Goal: Communication & Community: Answer question/provide support

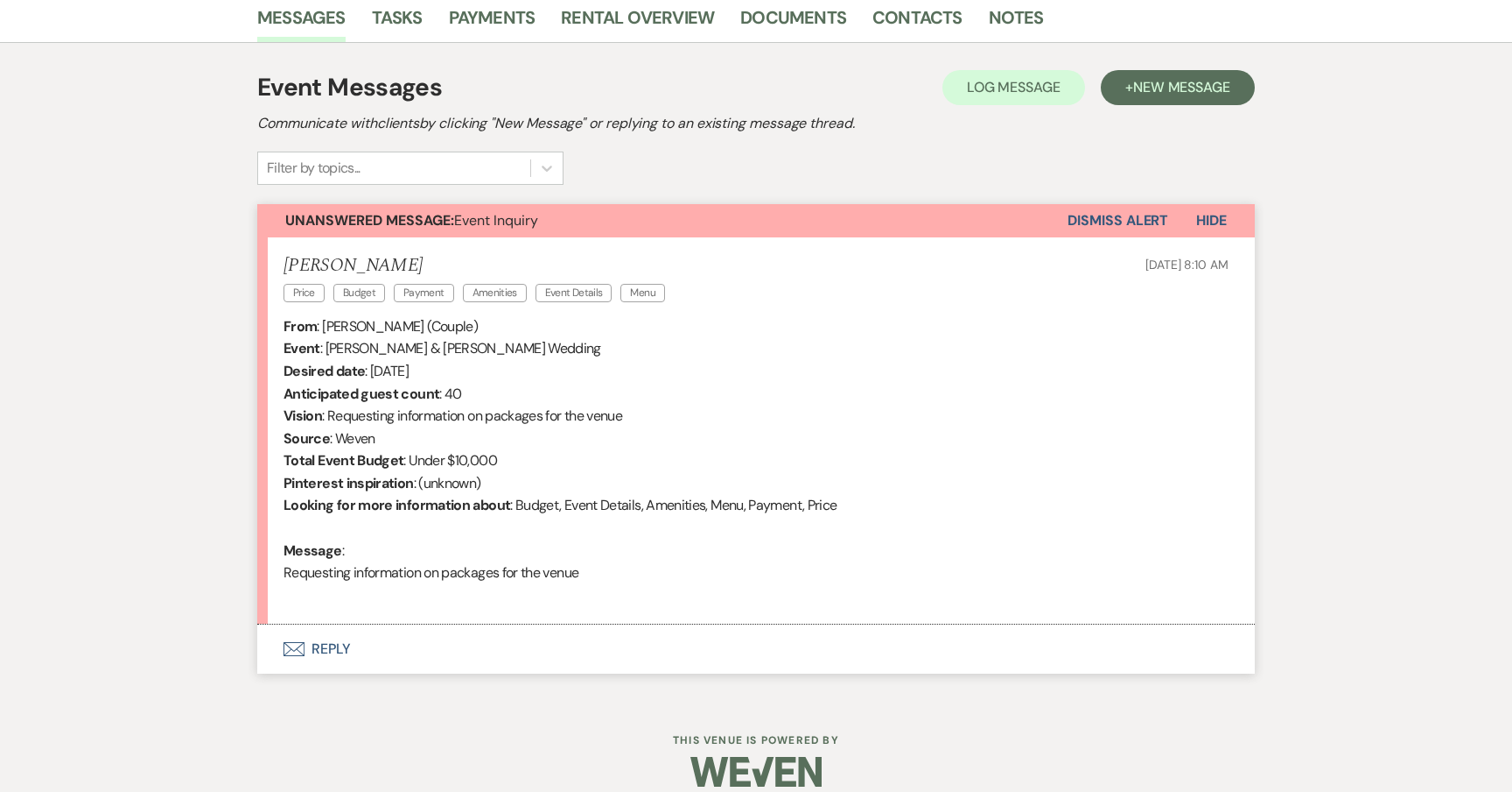
click at [319, 654] on button "Envelope Reply" at bounding box center [756, 649] width 998 height 49
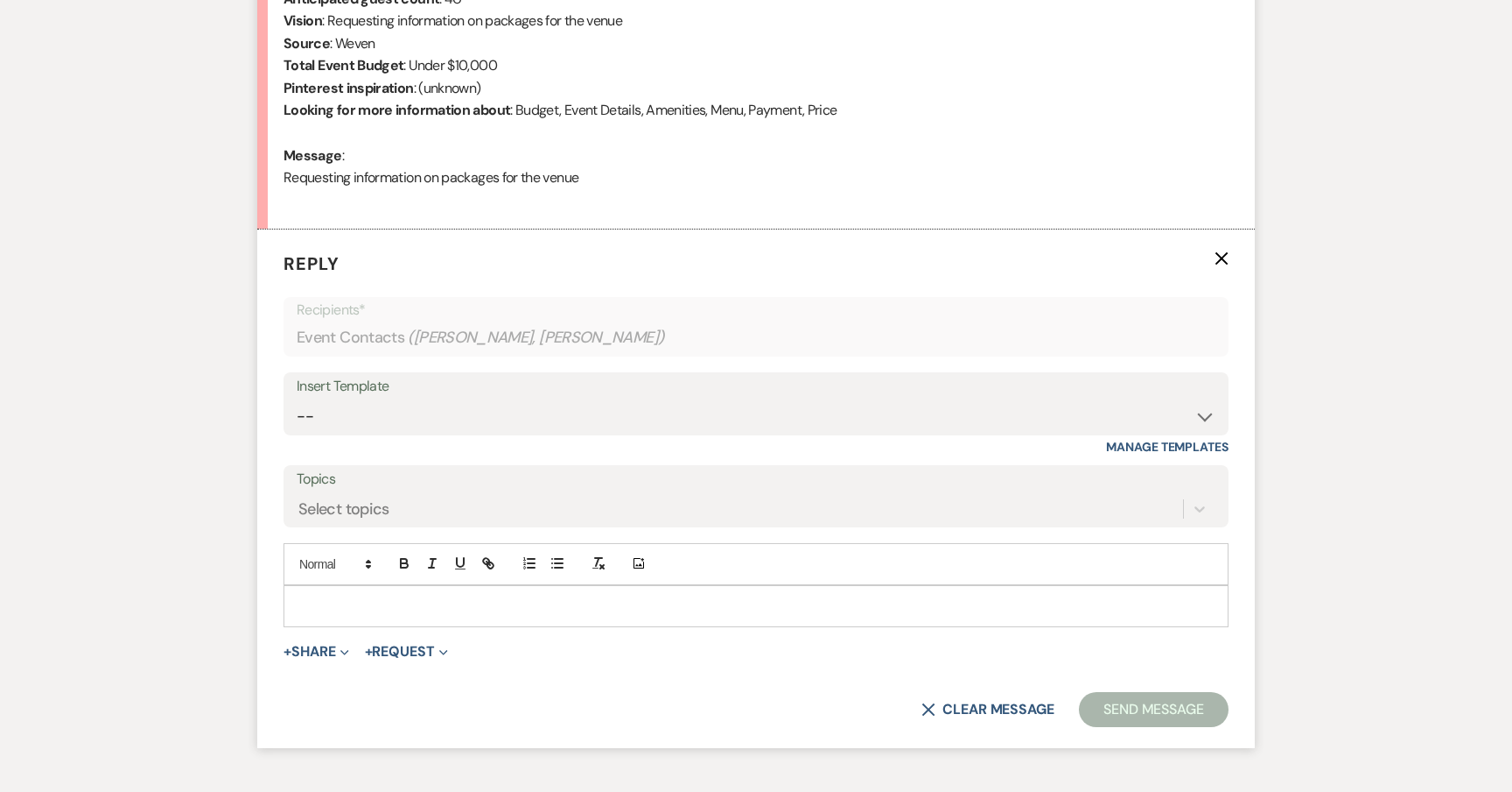
scroll to position [847, 0]
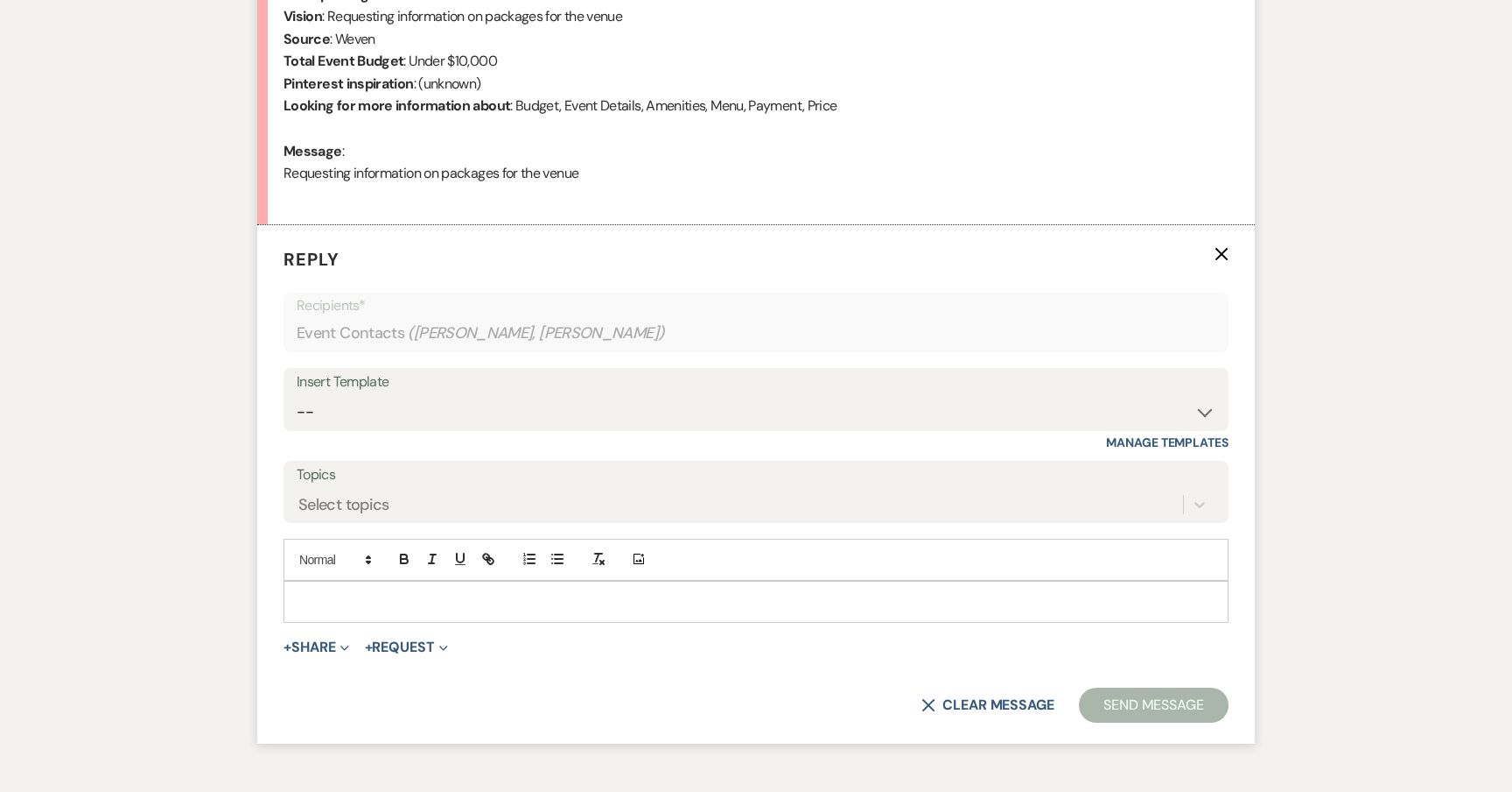
click at [390, 594] on p at bounding box center [756, 601] width 918 height 20
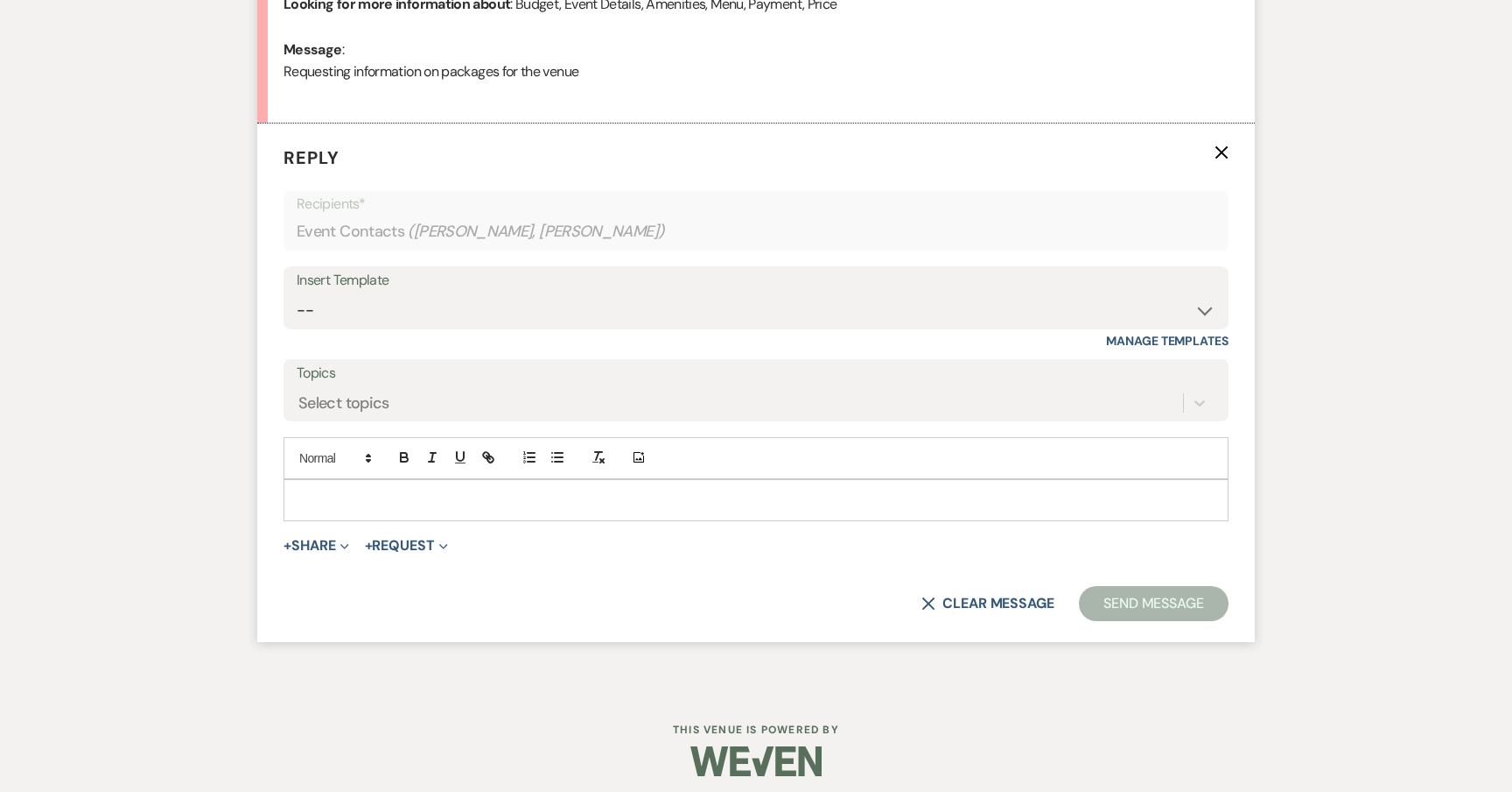
scroll to position [947, 0]
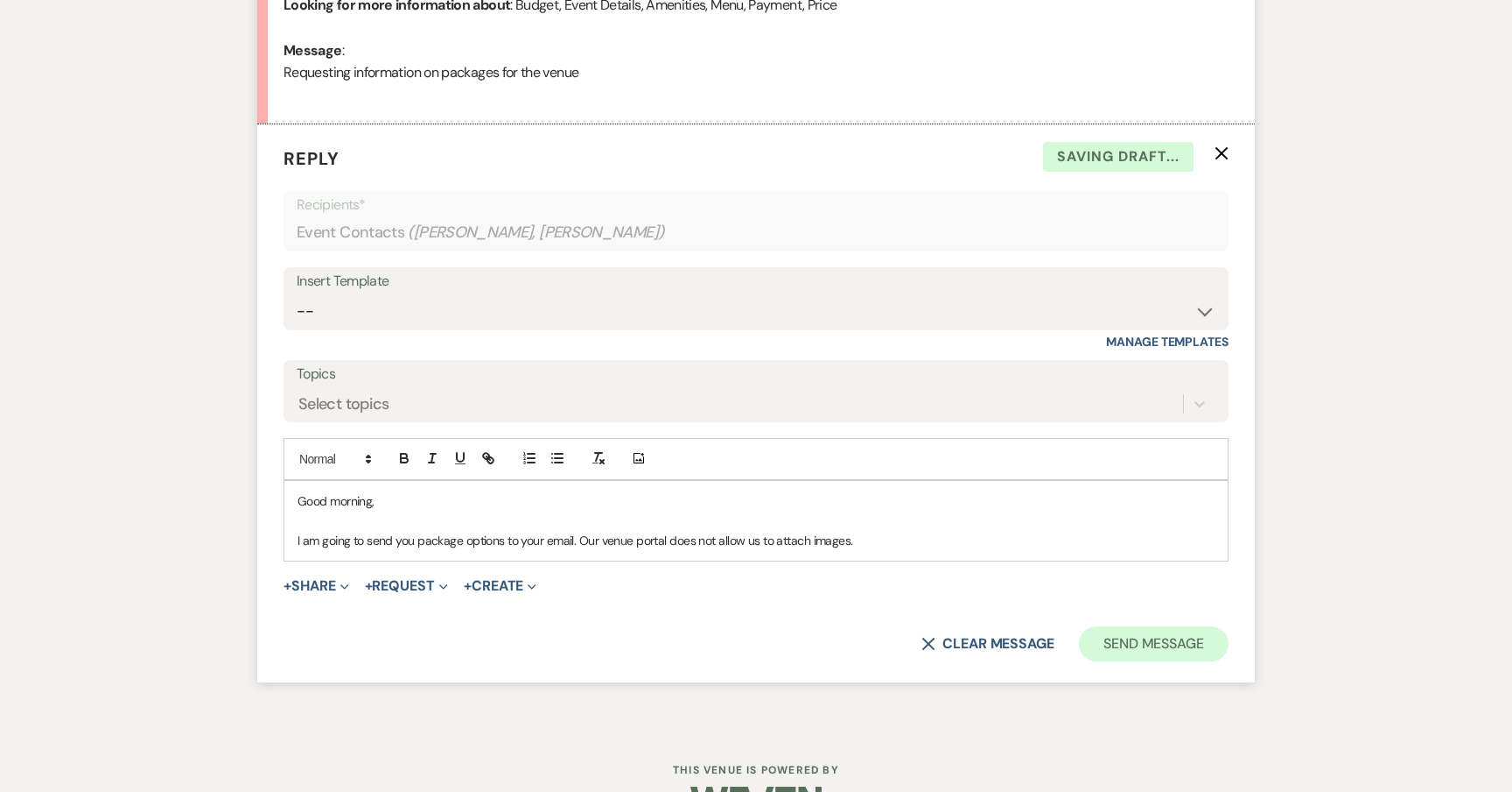
click at [1169, 647] on button "Send Message" at bounding box center [1153, 643] width 150 height 35
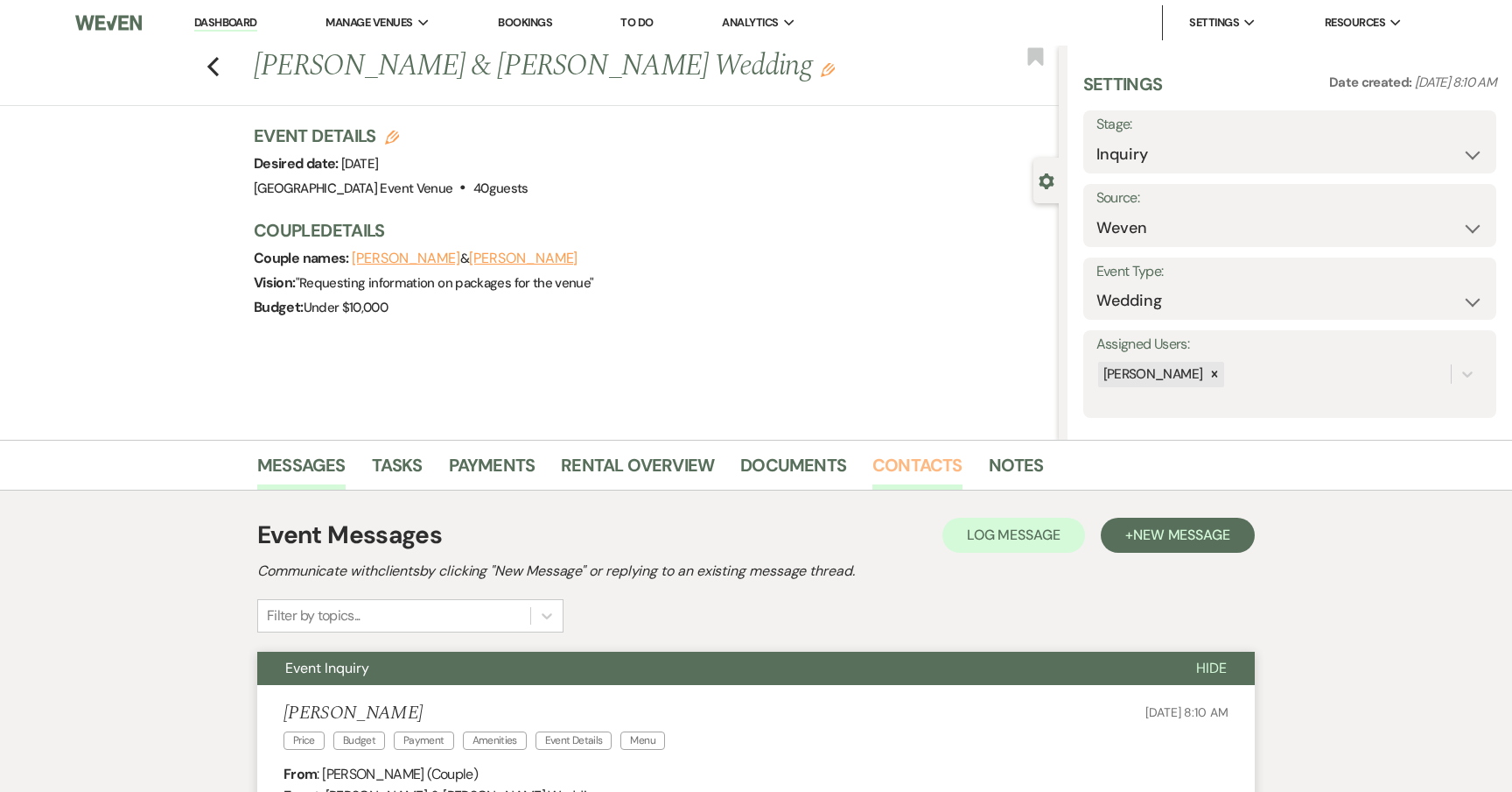
scroll to position [0, 0]
click at [944, 463] on link "Contacts" at bounding box center [918, 469] width 90 height 38
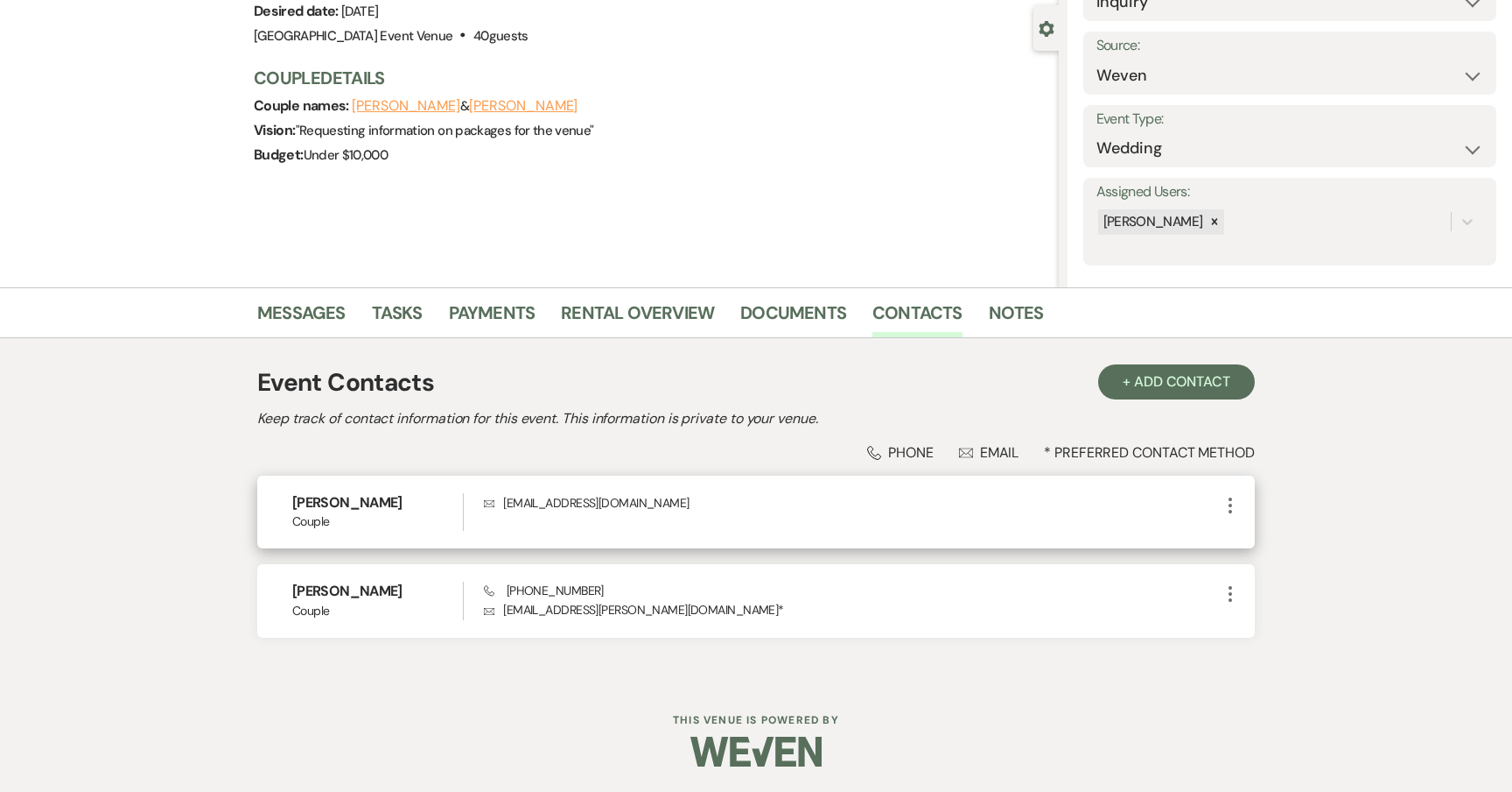
scroll to position [152, 0]
drag, startPoint x: 640, startPoint y: 505, endPoint x: 505, endPoint y: 509, distance: 135.1
click at [505, 509] on p "Envelope [EMAIL_ADDRESS][DOMAIN_NAME]" at bounding box center [851, 504] width 736 height 20
copy p "[EMAIL_ADDRESS][DOMAIN_NAME]"
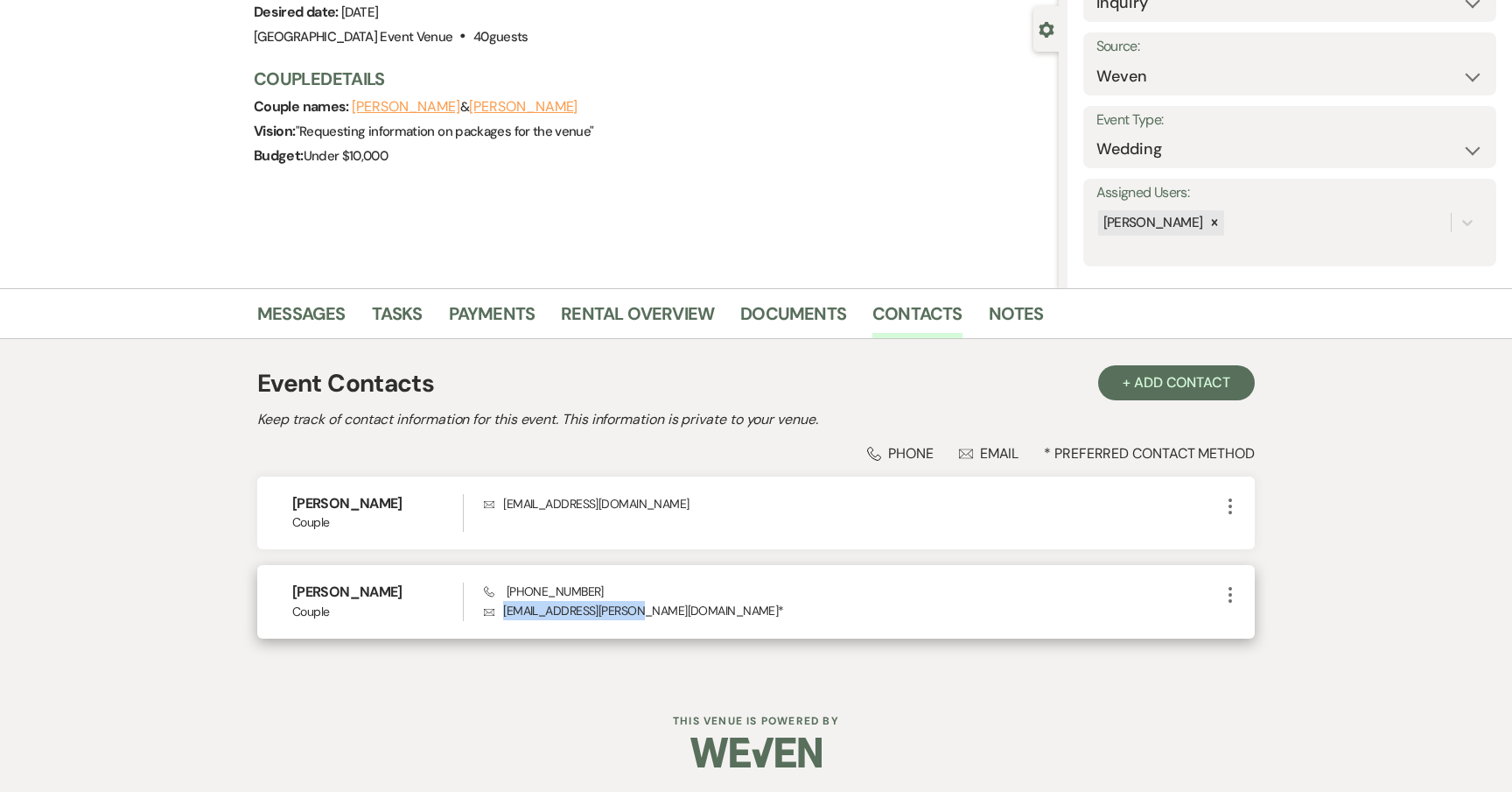
drag, startPoint x: 625, startPoint y: 614, endPoint x: 499, endPoint y: 614, distance: 126.0
click at [499, 614] on p "Envelope [EMAIL_ADDRESS][PERSON_NAME][DOMAIN_NAME] *" at bounding box center [851, 610] width 736 height 20
copy p "[EMAIL_ADDRESS][PERSON_NAME][DOMAIN_NAME]"
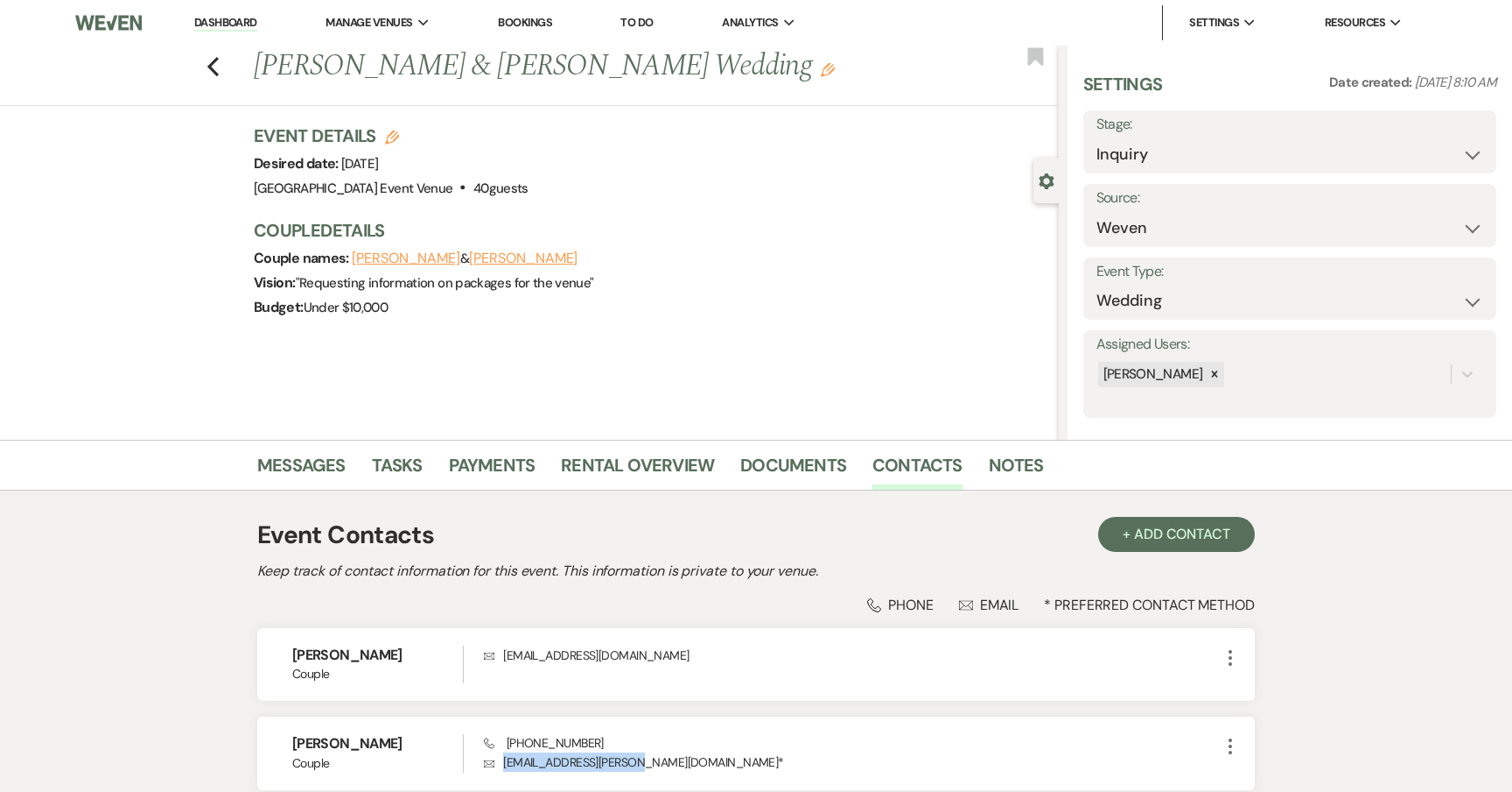
scroll to position [0, 0]
click at [1151, 133] on label "Stage:" at bounding box center [1290, 125] width 387 height 25
select select "6"
click at [1441, 144] on button "Save" at bounding box center [1452, 142] width 88 height 35
click at [219, 27] on link "Dashboard" at bounding box center [226, 22] width 63 height 17
